Goal: Information Seeking & Learning: Learn about a topic

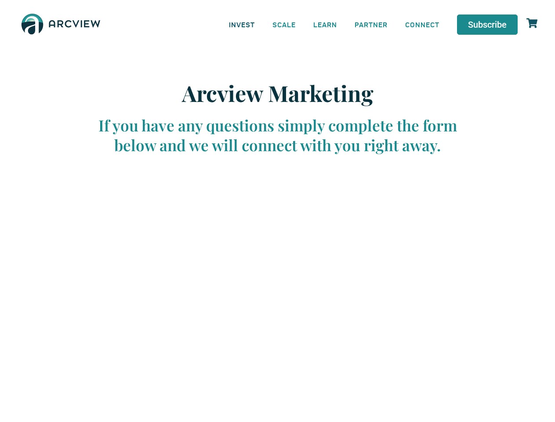
click at [241, 24] on link "INVEST" at bounding box center [241, 24] width 43 height 20
click at [284, 24] on link "SCALE" at bounding box center [283, 24] width 41 height 20
click at [325, 24] on link "LEARN" at bounding box center [324, 24] width 41 height 20
click at [422, 24] on link "CONNECT" at bounding box center [422, 24] width 52 height 20
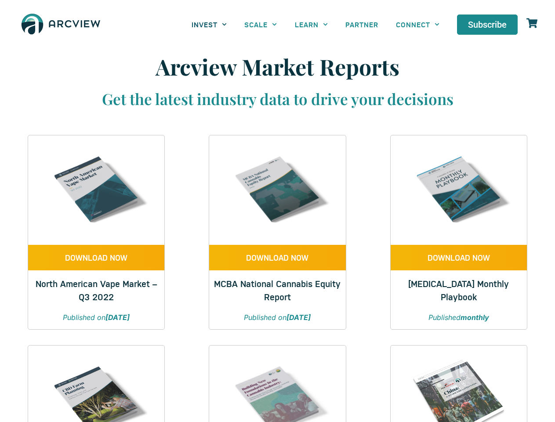
click at [209, 24] on link "INVEST" at bounding box center [209, 24] width 53 height 20
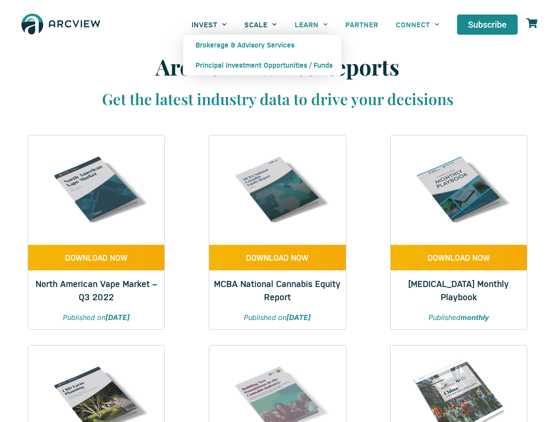
click at [260, 24] on link "SCALE" at bounding box center [260, 24] width 50 height 20
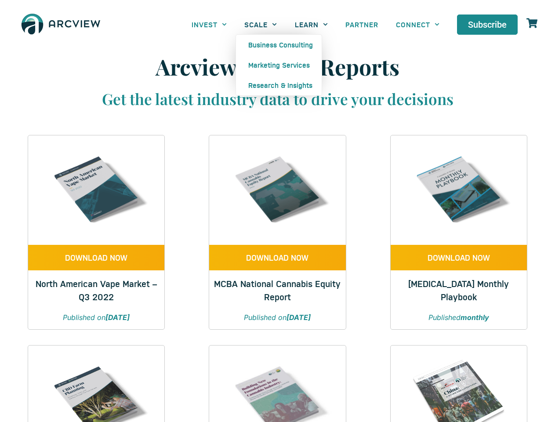
click at [311, 24] on link "LEARN" at bounding box center [311, 24] width 50 height 20
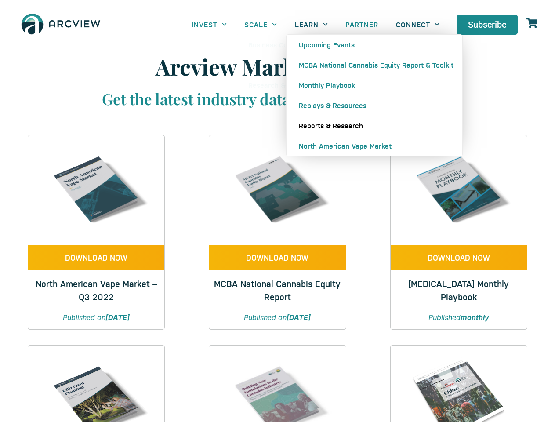
click at [417, 24] on link "CONNECT" at bounding box center [417, 24] width 61 height 20
